Goal: Task Accomplishment & Management: Manage account settings

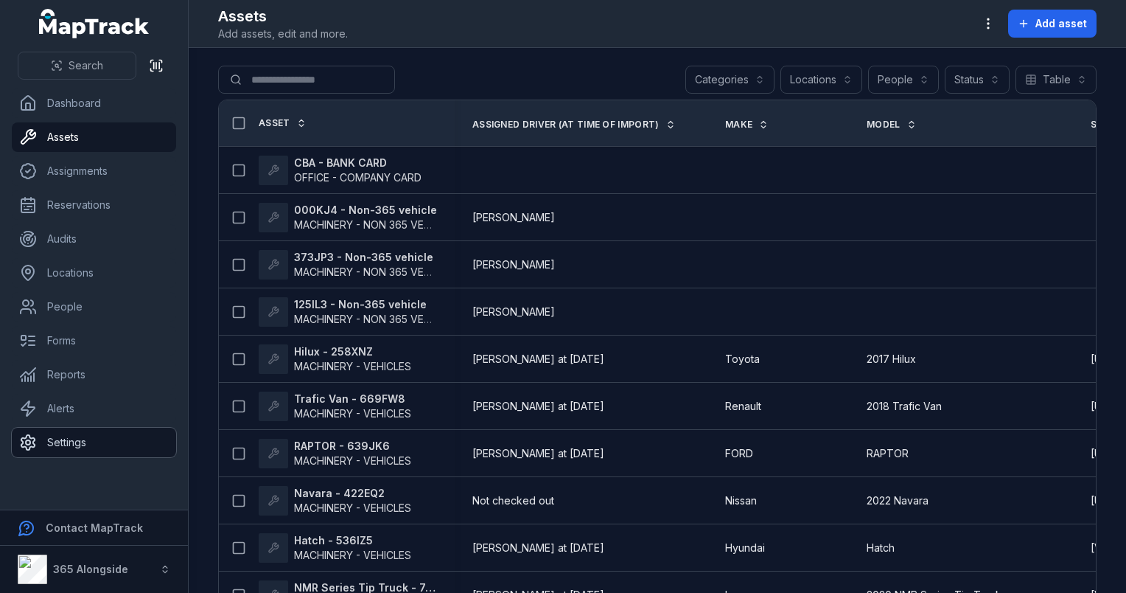
click at [64, 438] on link "Settings" at bounding box center [94, 442] width 164 height 29
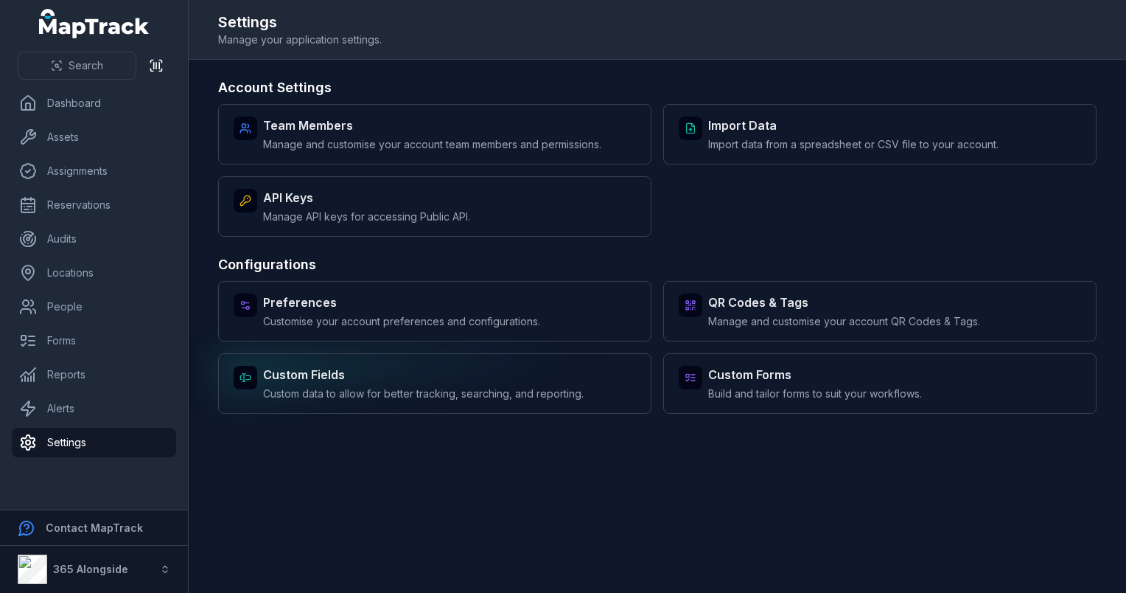
click at [315, 388] on span "Custom data to allow for better tracking, searching, and reporting." at bounding box center [423, 393] width 321 height 15
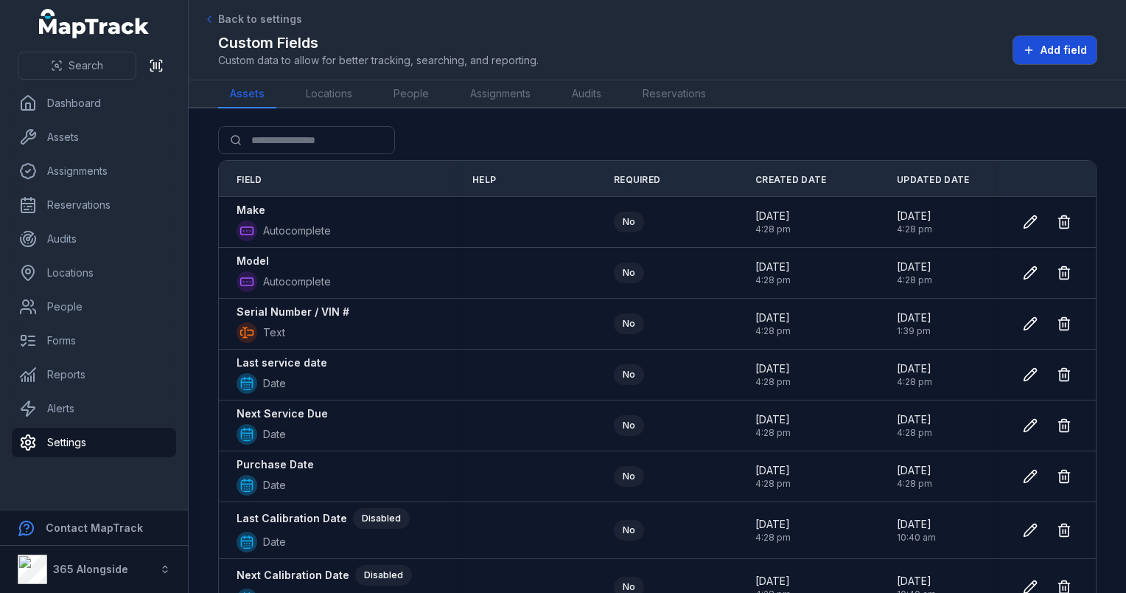
click at [1038, 55] on button "Add field" at bounding box center [1055, 50] width 83 height 28
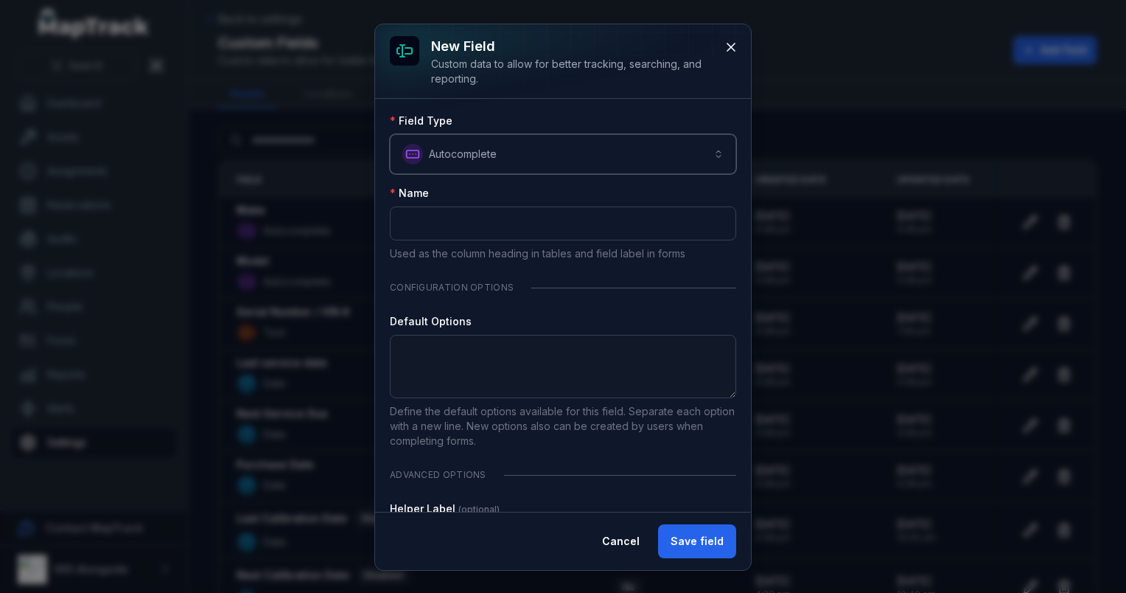
click at [504, 166] on button "**********" at bounding box center [563, 154] width 346 height 40
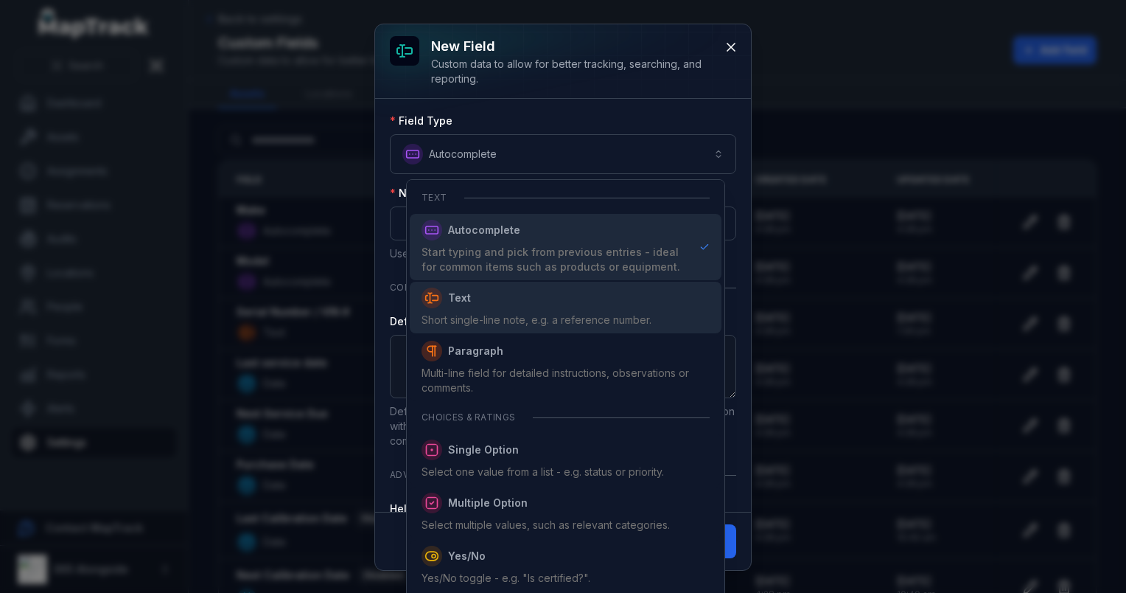
click at [495, 310] on span "Text Short single-line note, e.g. a reference number." at bounding box center [537, 307] width 230 height 40
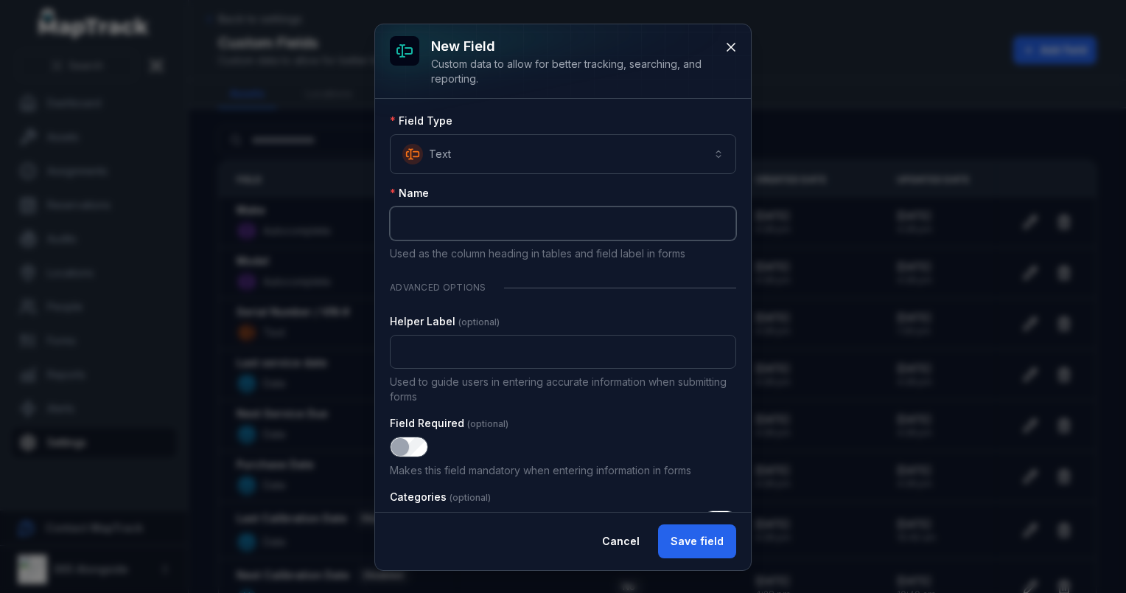
click at [485, 230] on input ":r131:-form-item-label" at bounding box center [563, 223] width 346 height 34
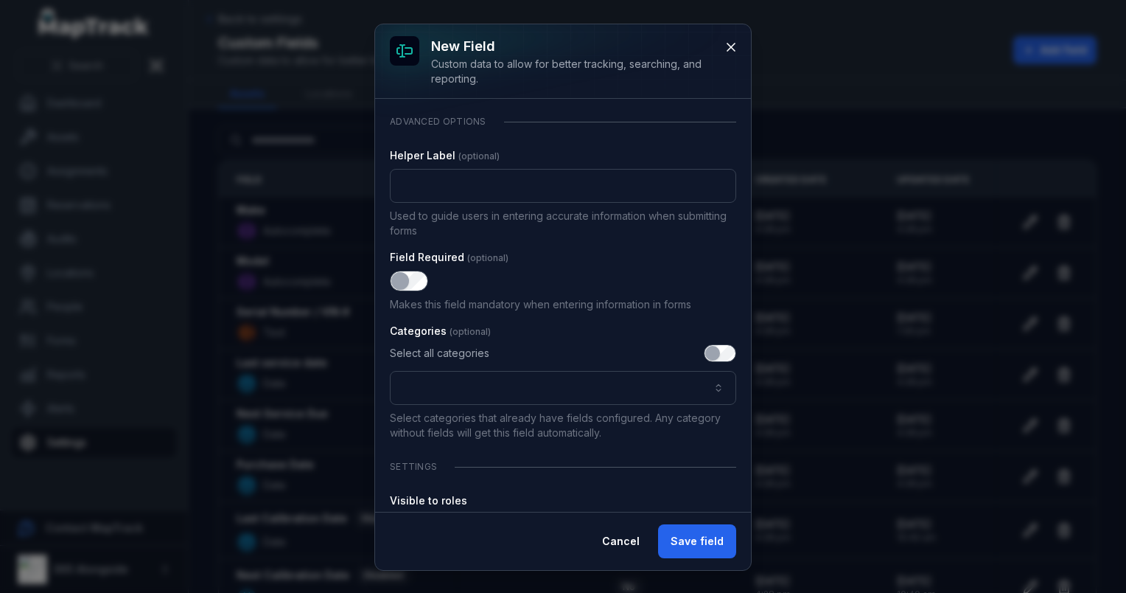
scroll to position [221, 0]
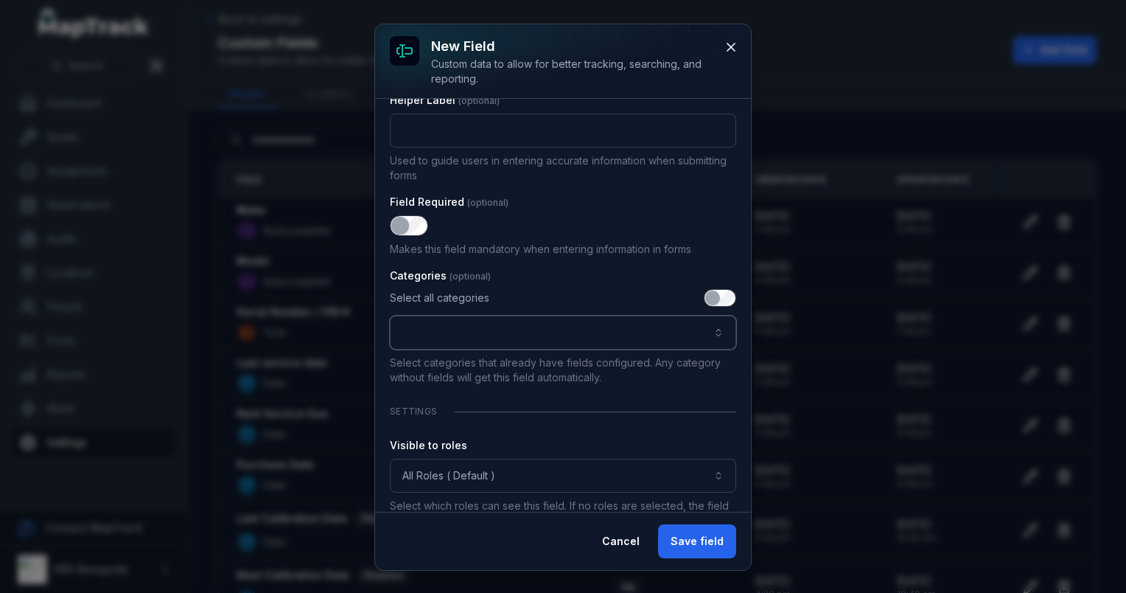
click at [479, 341] on button ":r139:-form-item-label" at bounding box center [563, 332] width 346 height 34
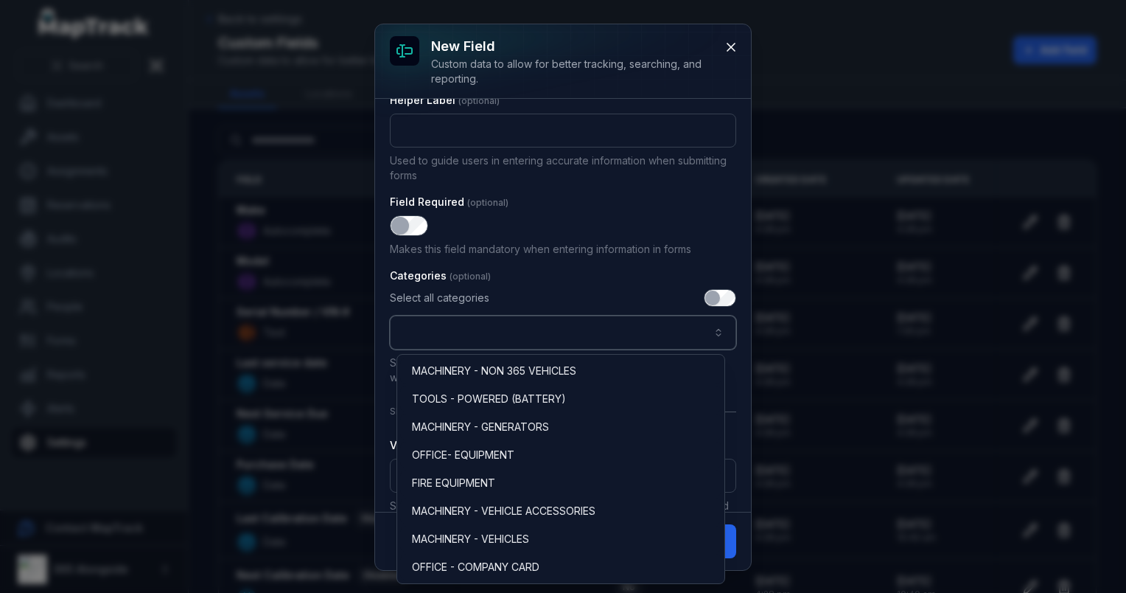
click at [479, 341] on button ":r139:-form-item-label" at bounding box center [563, 332] width 346 height 34
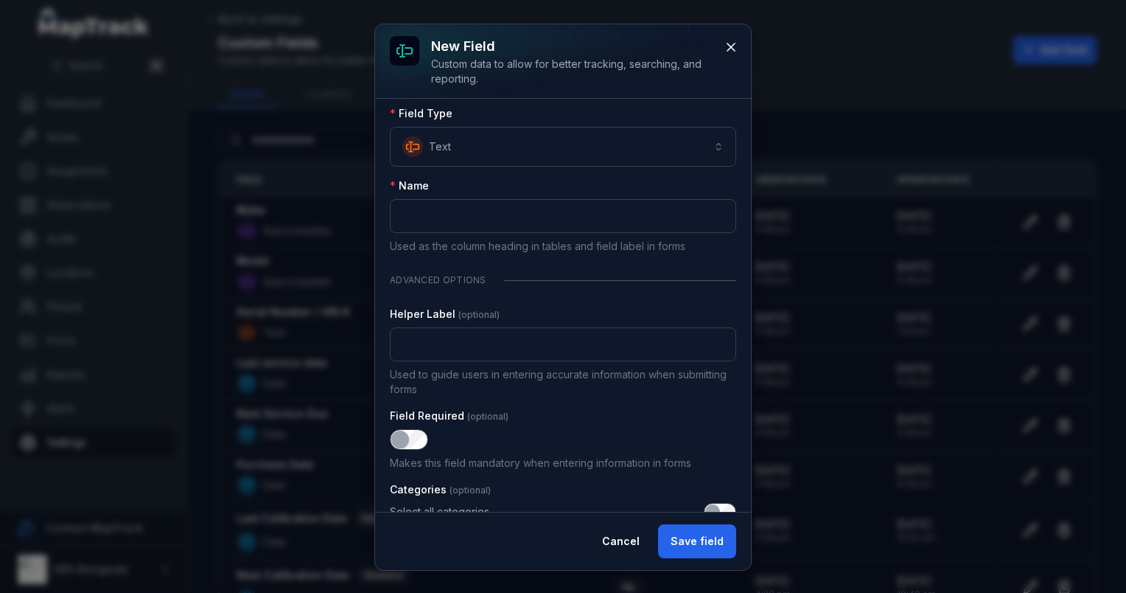
scroll to position [0, 0]
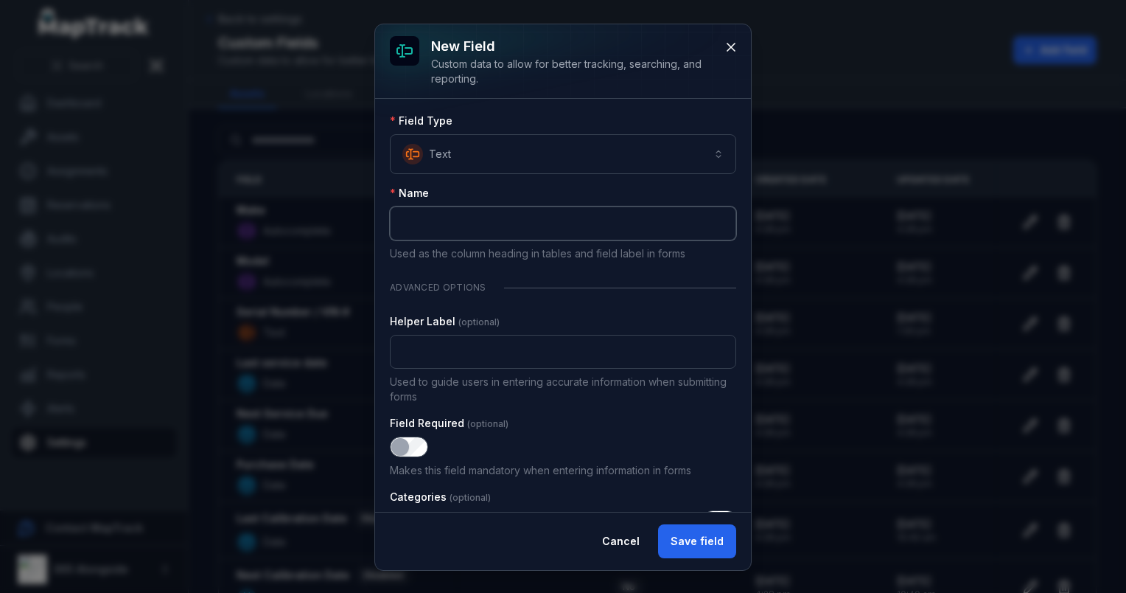
click at [469, 227] on input ":r131:-form-item-label" at bounding box center [563, 223] width 346 height 34
click at [492, 156] on button "Text *******" at bounding box center [563, 154] width 346 height 40
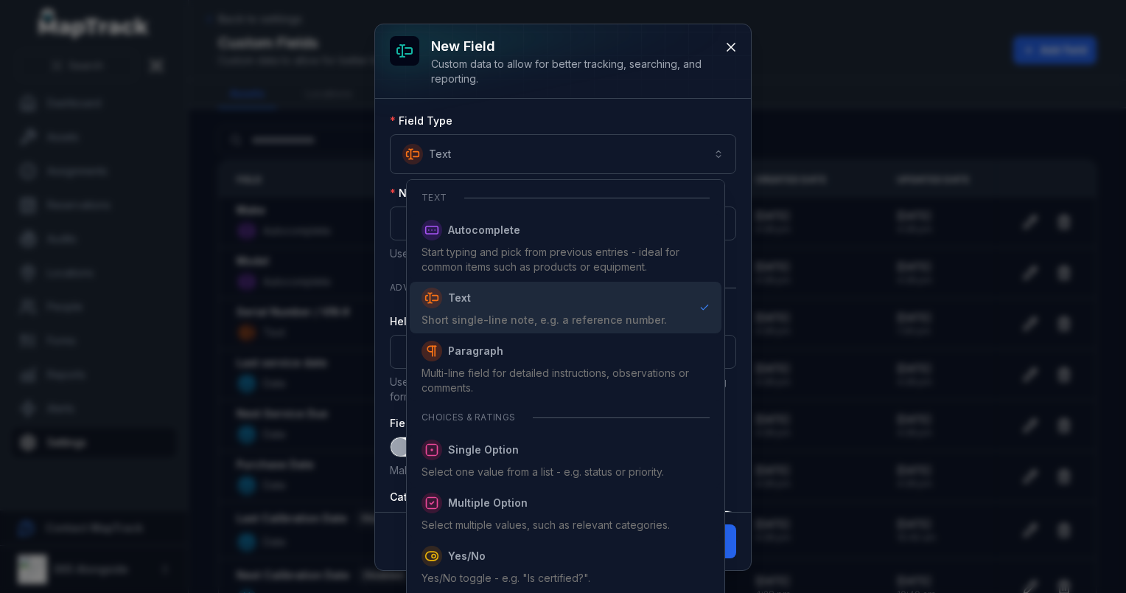
click at [736, 52] on div "New field Custom data to allow for better tracking, searching, and reporting. F…" at bounding box center [563, 296] width 376 height 545
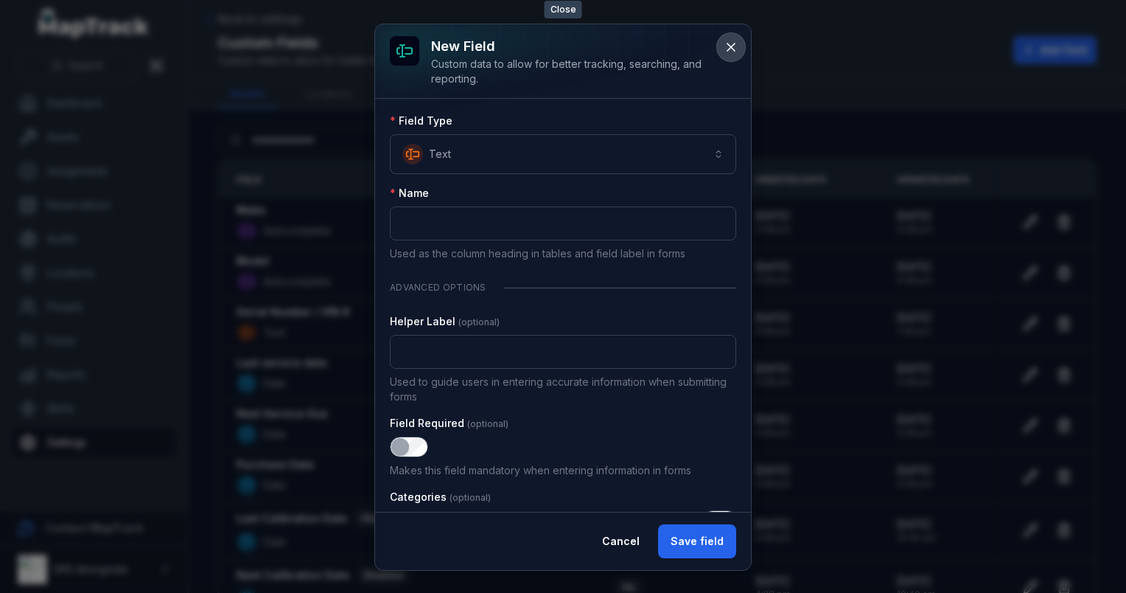
click at [731, 43] on icon at bounding box center [731, 47] width 15 height 15
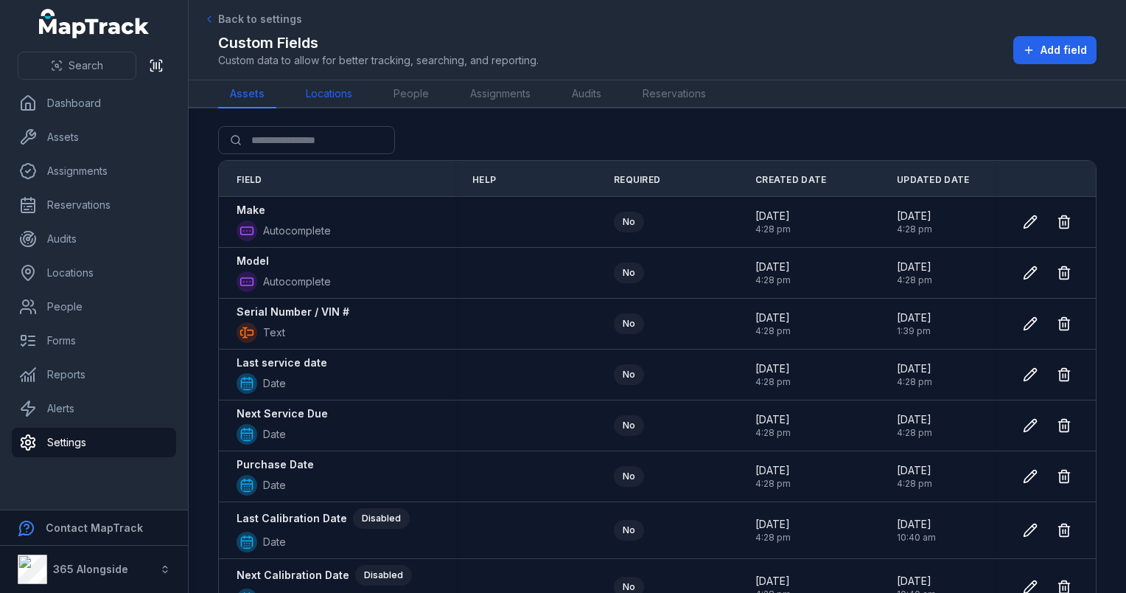
click at [310, 94] on link "Locations" at bounding box center [329, 94] width 70 height 28
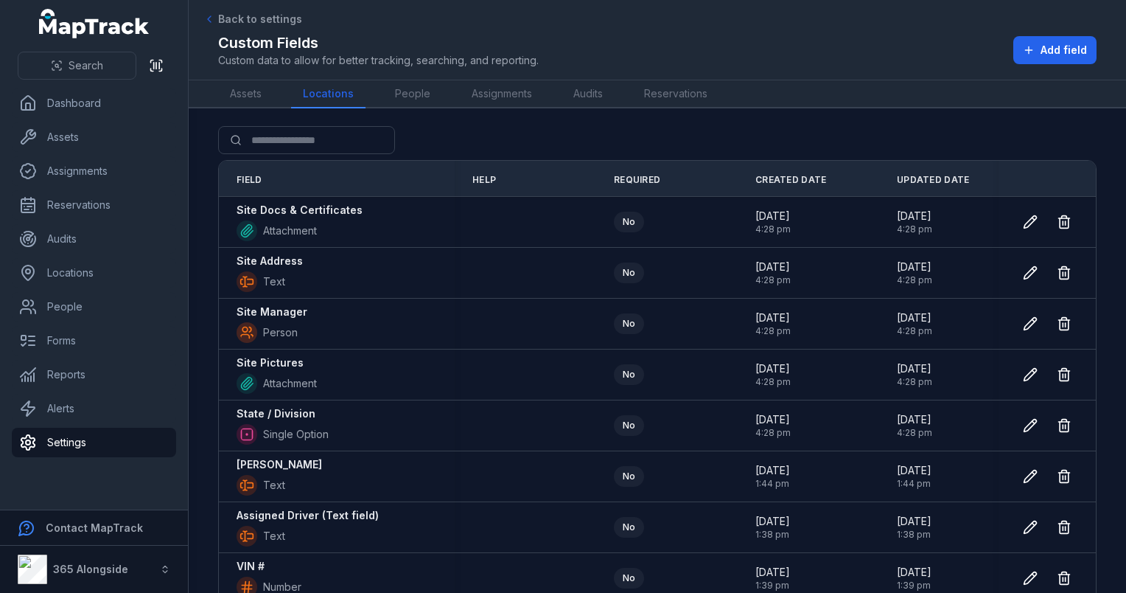
click at [274, 91] on nav "Assets Locations People Assignments Audits Reservations" at bounding box center [657, 94] width 879 height 28
click at [266, 93] on link "Assets" at bounding box center [245, 94] width 55 height 28
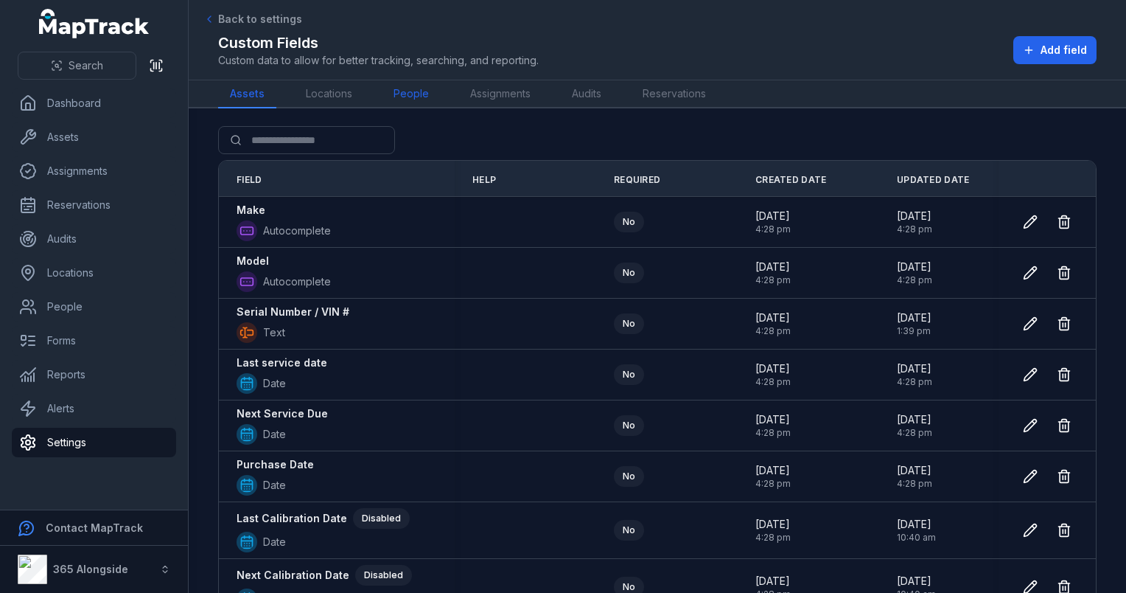
click at [428, 94] on link "People" at bounding box center [411, 94] width 59 height 28
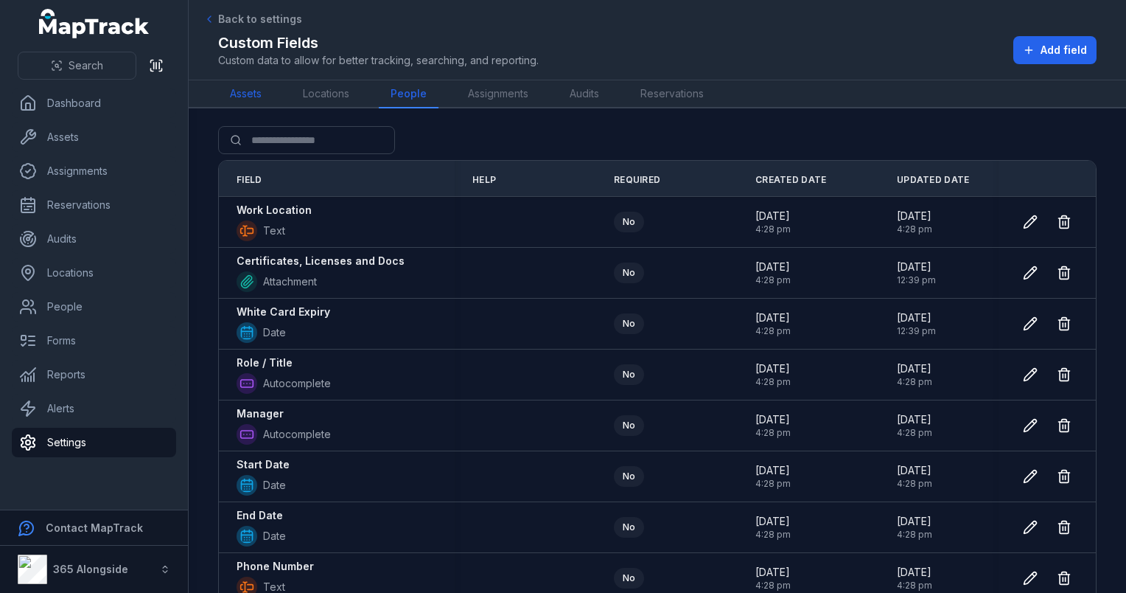
click at [259, 97] on link "Assets" at bounding box center [245, 94] width 55 height 28
